Goal: Check status: Check status

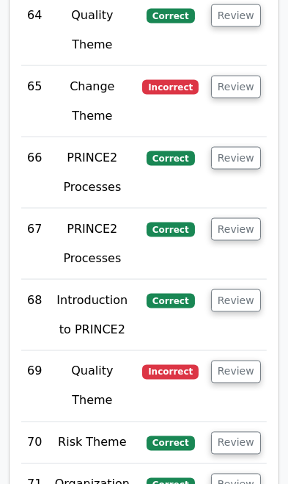
scroll to position [7570, 0]
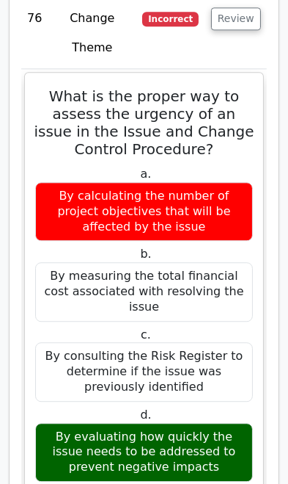
scroll to position [8398, 0]
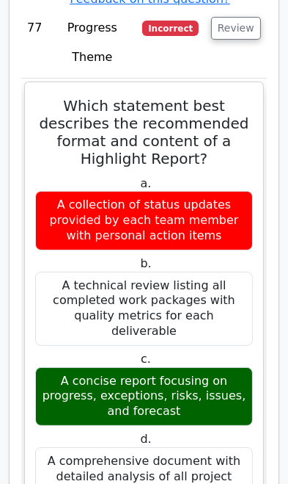
scroll to position [9548, 0]
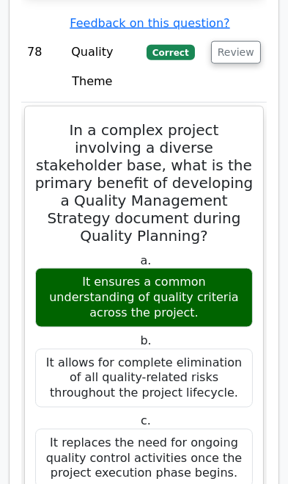
scroll to position [10594, 0]
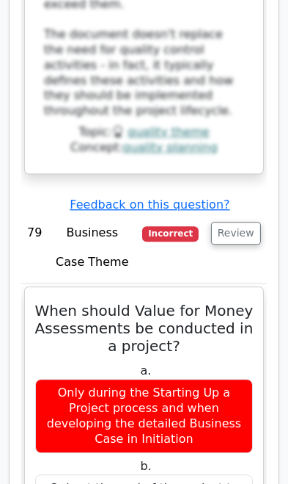
scroll to position [11764, 0]
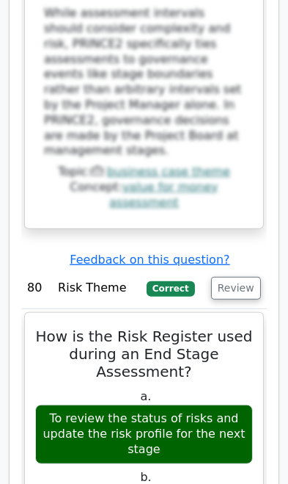
scroll to position [13052, 0]
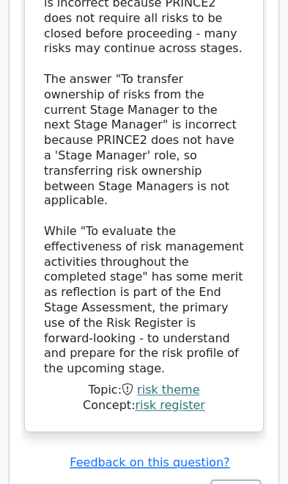
scroll to position [14091, 0]
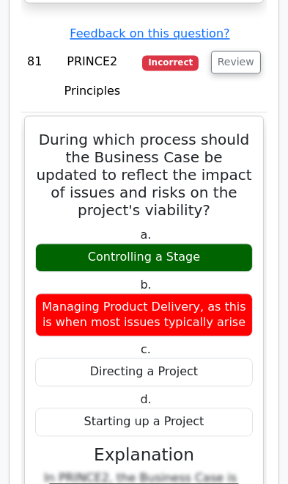
scroll to position [14510, 0]
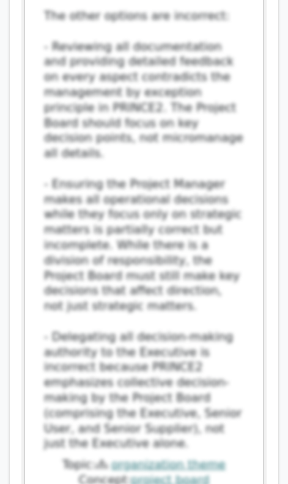
scroll to position [16649, 0]
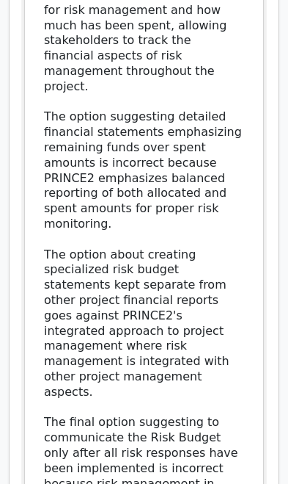
scroll to position [17903, 0]
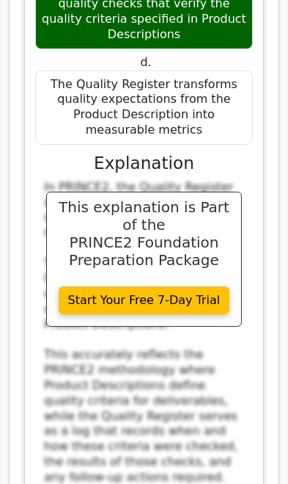
scroll to position [18921, 0]
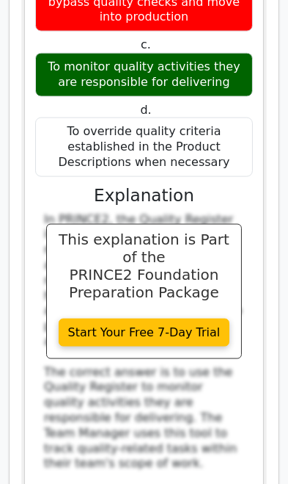
scroll to position [20139, 0]
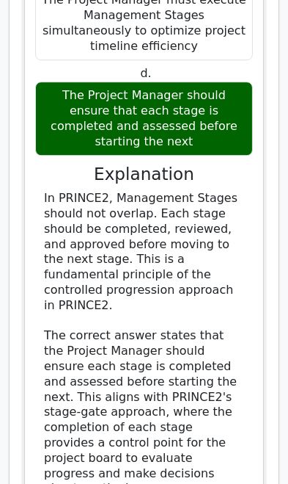
scroll to position [21459, 0]
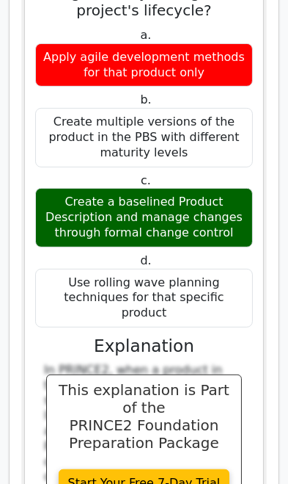
scroll to position [22510, 0]
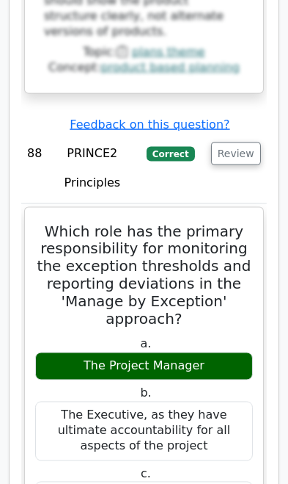
scroll to position [23551, 0]
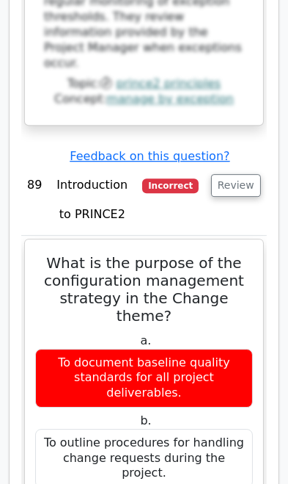
scroll to position [24691, 0]
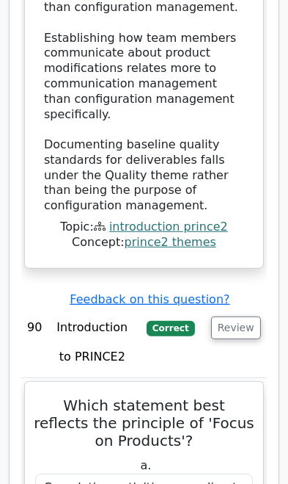
scroll to position [25706, 0]
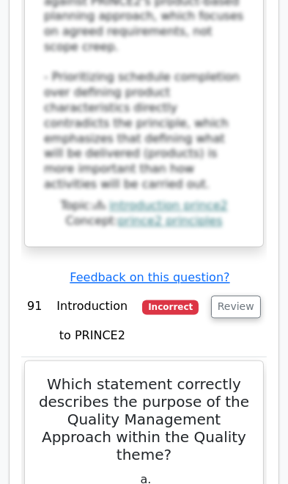
scroll to position [27007, 0]
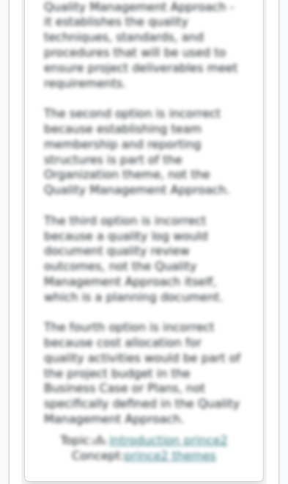
scroll to position [28028, 0]
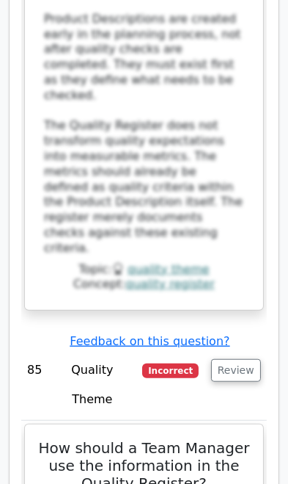
scroll to position [19520, 0]
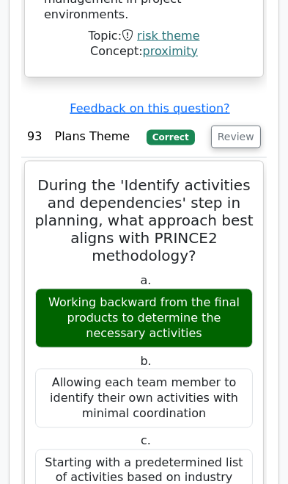
scroll to position [29716, 0]
